Goal: Information Seeking & Learning: Understand process/instructions

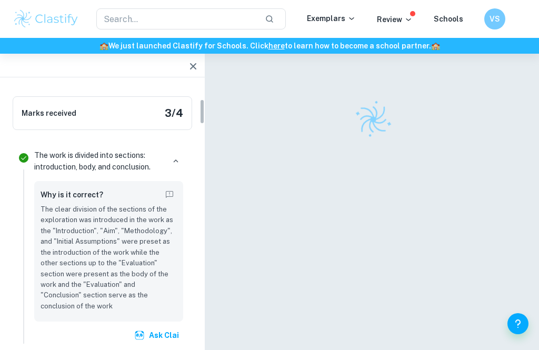
scroll to position [180, 0]
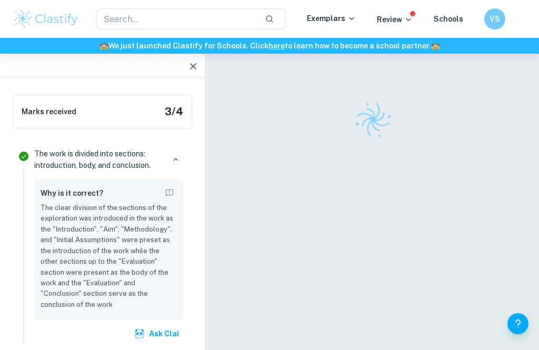
click at [174, 150] on div "The work is divided into sections: introduction, body, and conclusion." at bounding box center [108, 159] width 149 height 23
click at [165, 164] on div "The work is divided into sections: introduction, body, and conclusion." at bounding box center [108, 159] width 149 height 23
click at [174, 163] on icon "button" at bounding box center [175, 159] width 9 height 9
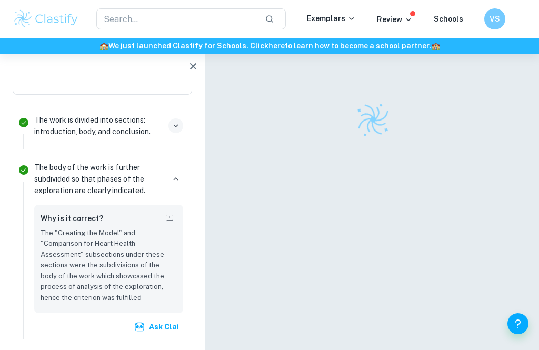
scroll to position [216, 0]
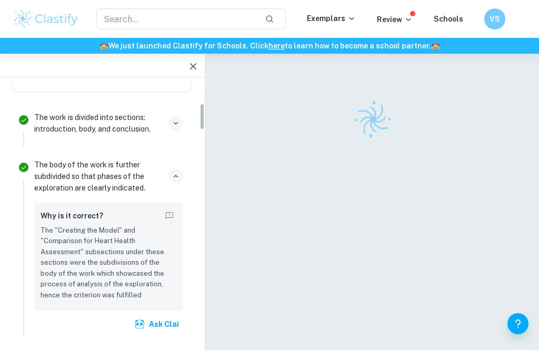
click at [170, 181] on button "button" at bounding box center [176, 176] width 15 height 15
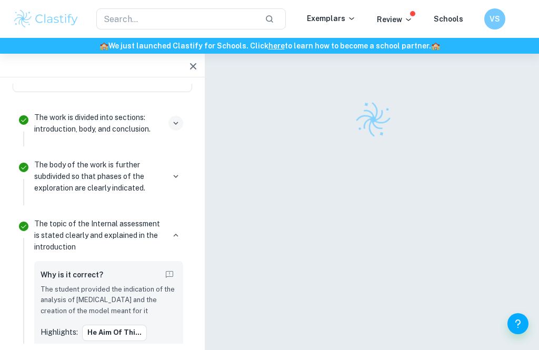
click at [171, 221] on div "The topic of the Internal assessment is stated clearly and explained in the int…" at bounding box center [108, 235] width 149 height 35
click at [173, 241] on button "button" at bounding box center [176, 235] width 15 height 15
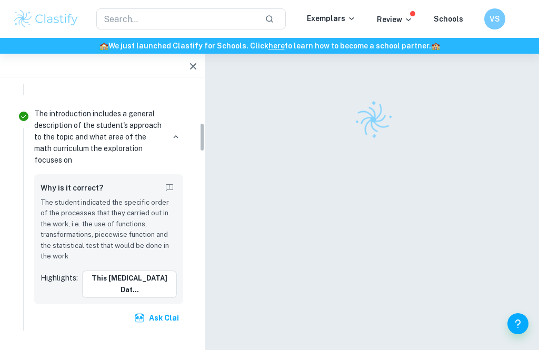
scroll to position [384, 0]
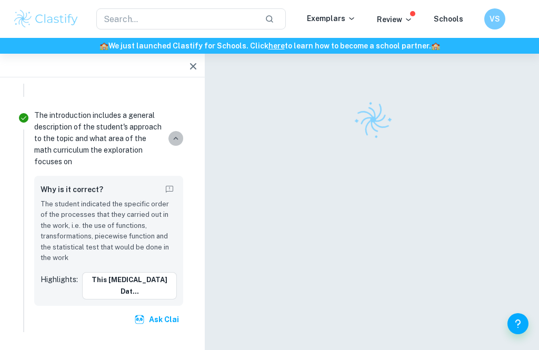
click at [176, 134] on icon "button" at bounding box center [175, 138] width 9 height 9
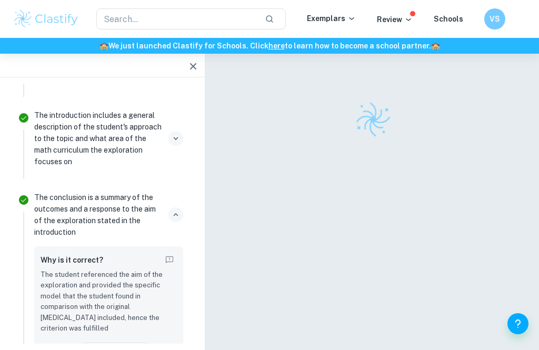
click at [174, 210] on icon "button" at bounding box center [175, 214] width 9 height 9
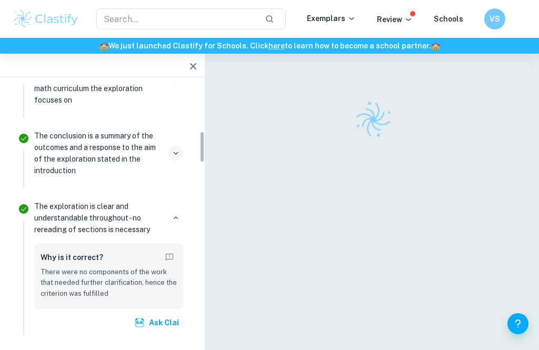
scroll to position [447, 0]
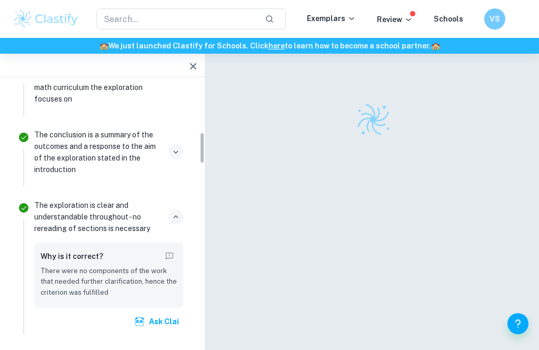
click at [174, 212] on icon "button" at bounding box center [175, 216] width 9 height 9
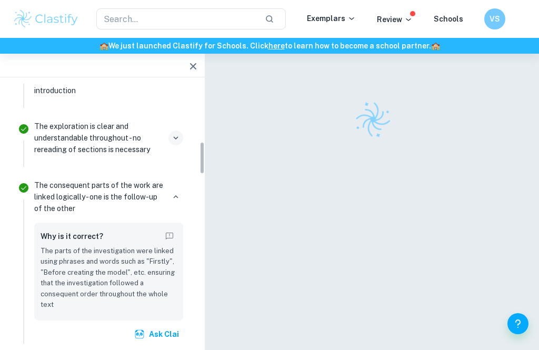
scroll to position [526, 0]
click at [174, 192] on icon "button" at bounding box center [175, 196] width 9 height 9
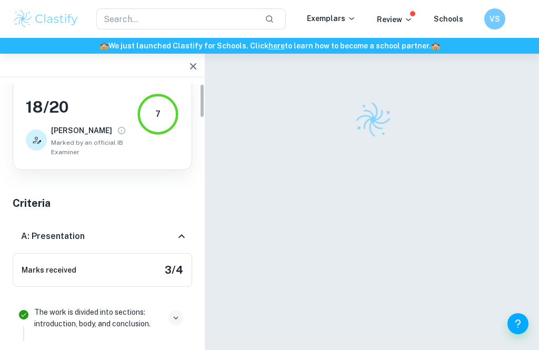
scroll to position [29, 0]
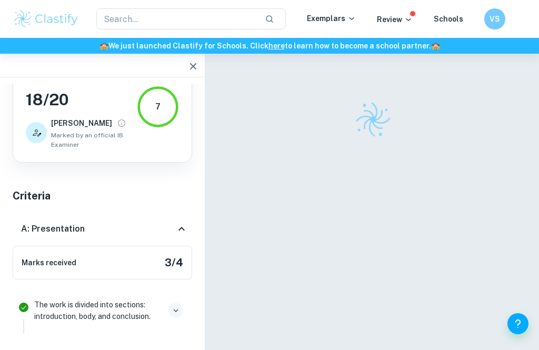
click at [171, 234] on div "A: Presentation" at bounding box center [98, 229] width 154 height 13
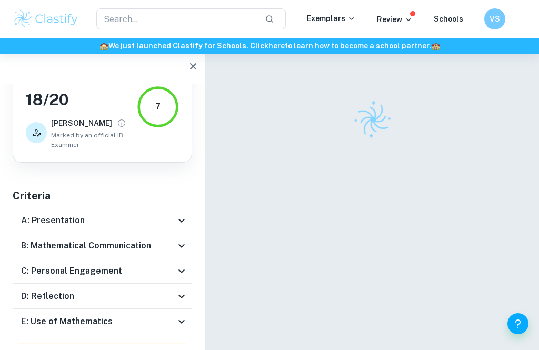
click at [177, 231] on div "A: Presentation" at bounding box center [103, 220] width 180 height 25
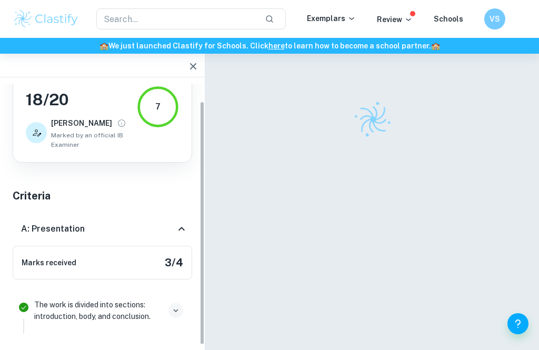
scroll to position [18, 0]
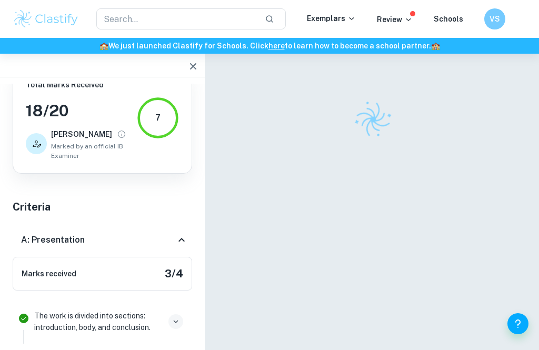
click at [174, 242] on div "A: Presentation" at bounding box center [98, 240] width 154 height 13
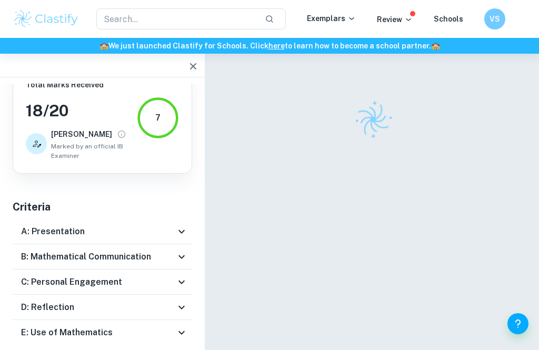
click at [182, 264] on div "B: Mathematical Communication" at bounding box center [103, 256] width 180 height 25
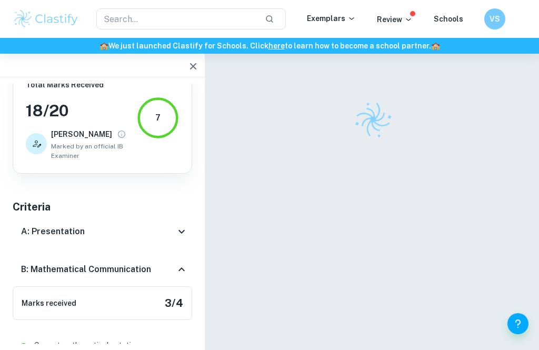
click at [184, 269] on icon at bounding box center [181, 269] width 13 height 13
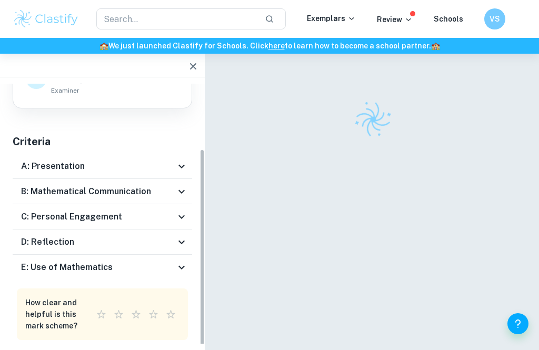
scroll to position [82, 0]
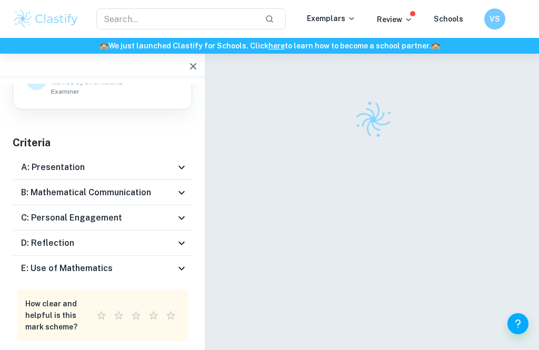
click at [175, 222] on div "C: Personal Engagement" at bounding box center [98, 218] width 154 height 13
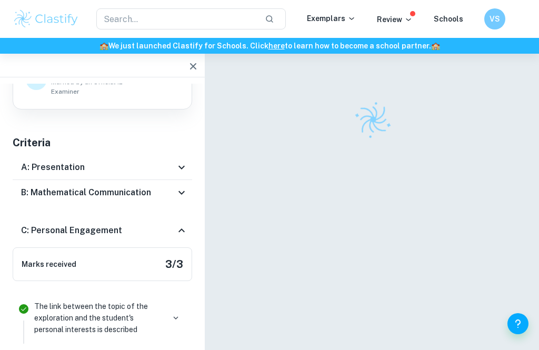
click at [182, 225] on icon at bounding box center [181, 230] width 13 height 13
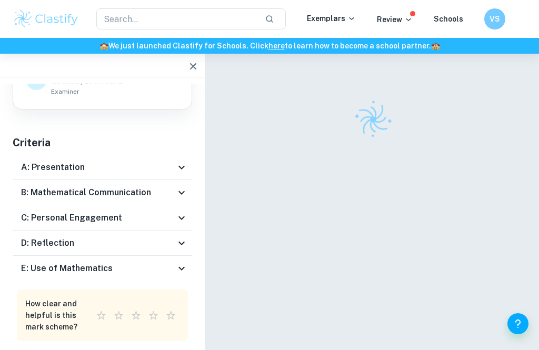
click at [175, 246] on div "D: Reflection" at bounding box center [98, 243] width 154 height 13
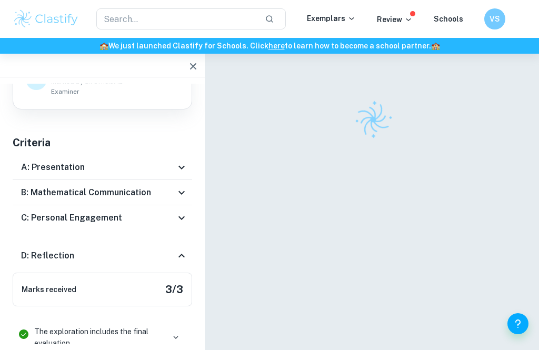
click at [181, 252] on icon at bounding box center [181, 256] width 13 height 13
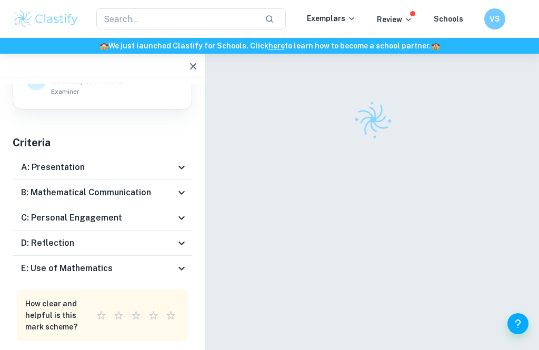
click at [172, 268] on div "E: Use of Mathematics" at bounding box center [98, 268] width 154 height 13
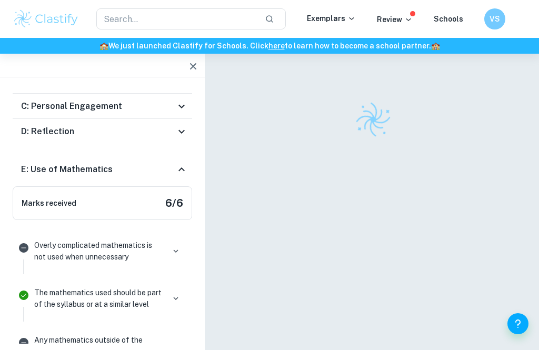
click at [176, 175] on icon at bounding box center [181, 169] width 13 height 13
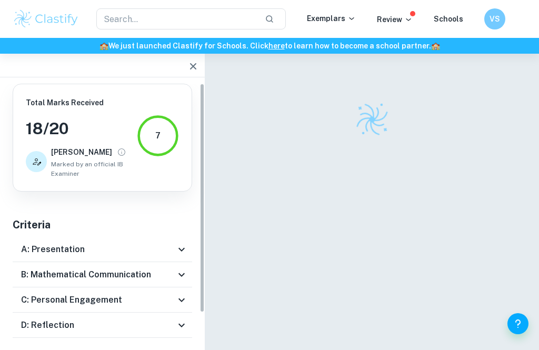
scroll to position [0, 0]
